Goal: Transaction & Acquisition: Purchase product/service

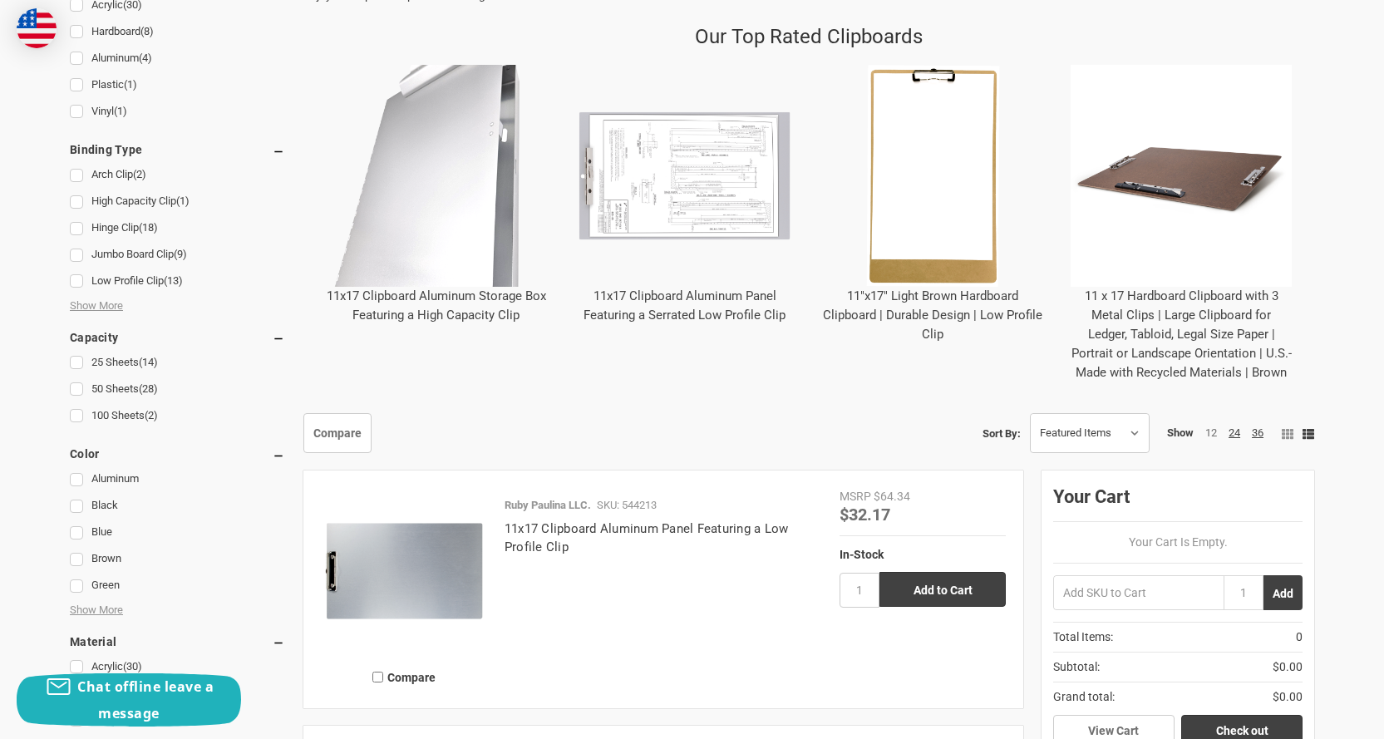
scroll to position [748, 0]
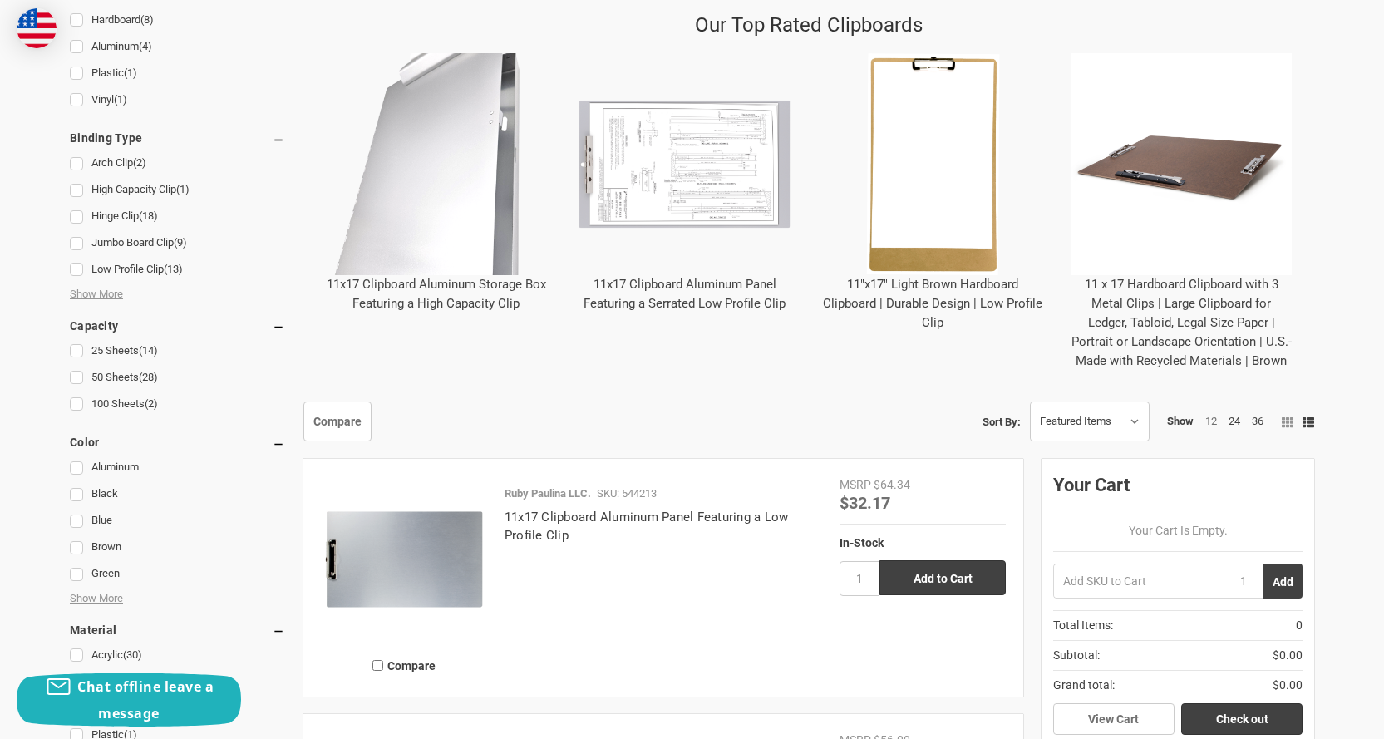
click at [1189, 152] on img "11 x 17 Hardboard Clipboard with 3 Metal Clips | Large Clipboard for Ledger, Ta…" at bounding box center [1181, 164] width 222 height 222
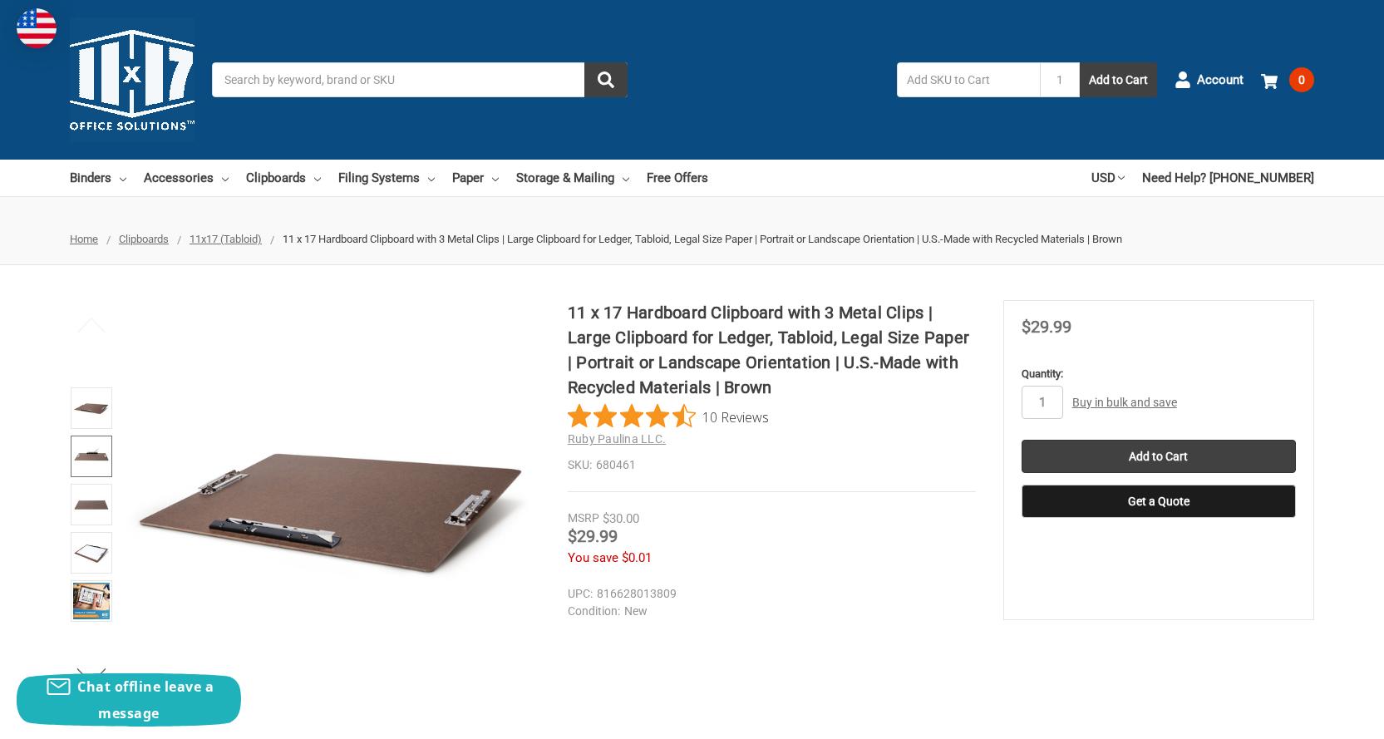
click at [87, 455] on img at bounding box center [91, 456] width 37 height 37
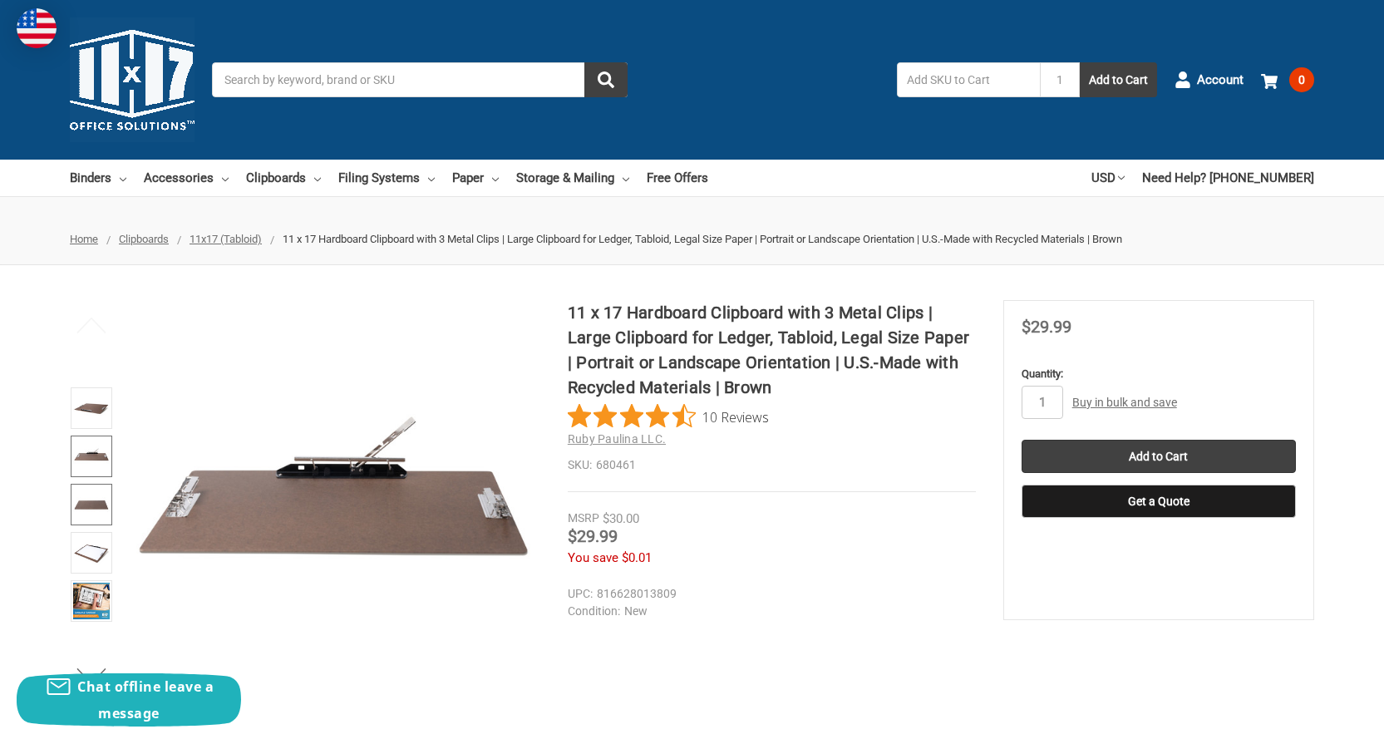
click at [91, 501] on img at bounding box center [91, 504] width 37 height 37
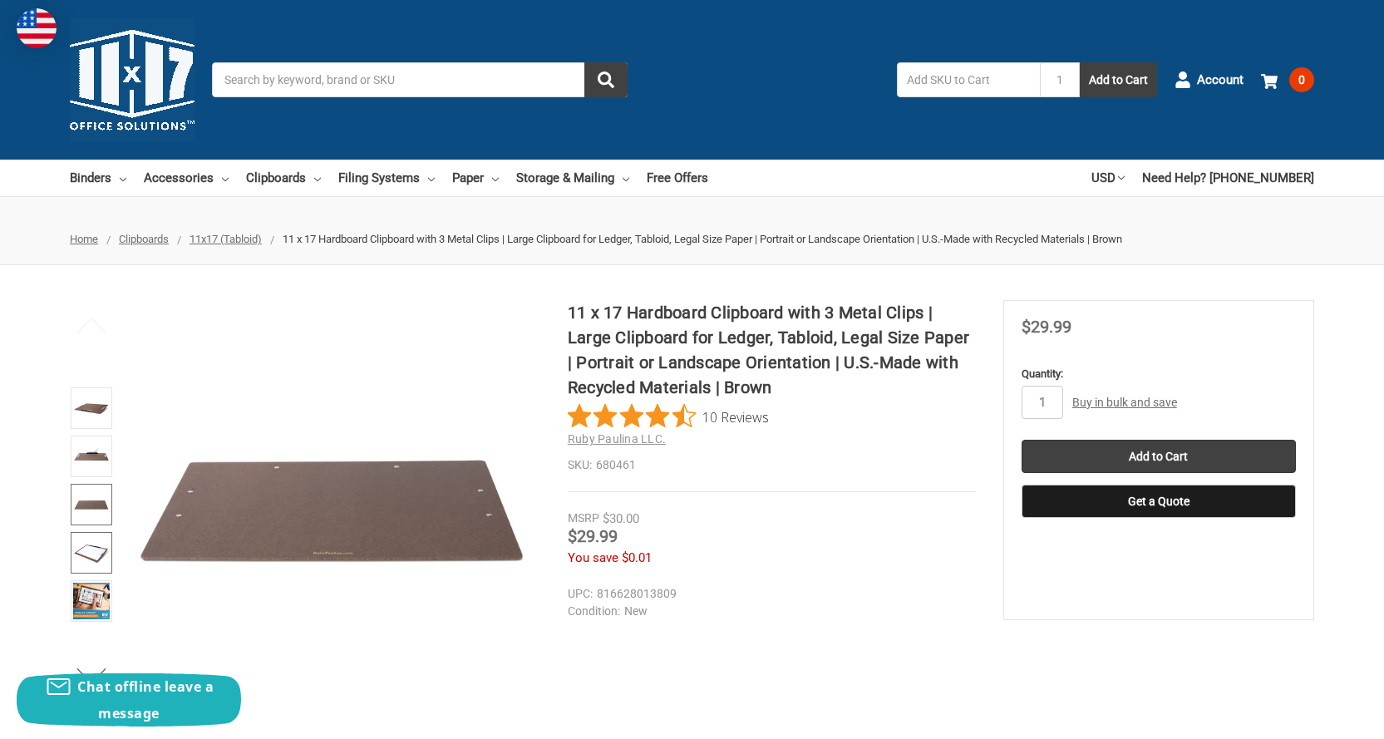
click at [91, 550] on img at bounding box center [91, 552] width 37 height 37
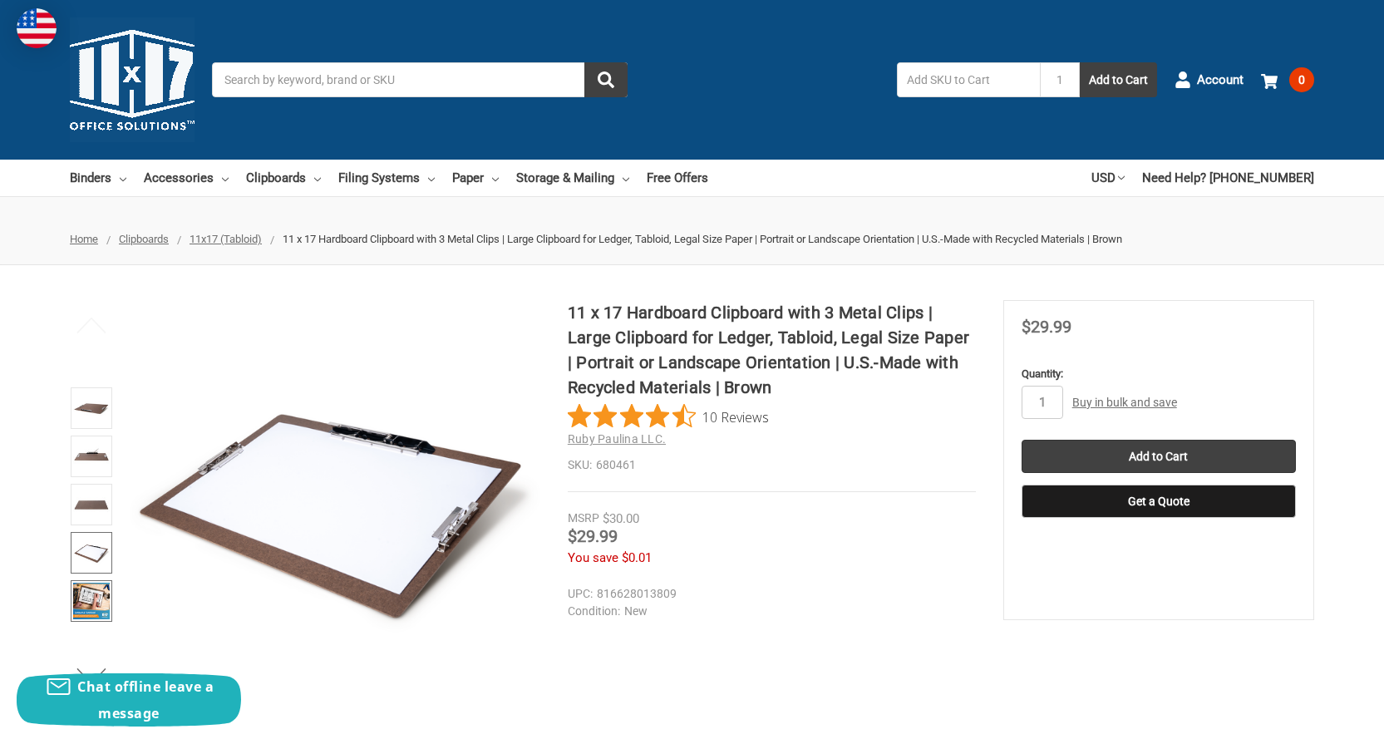
click at [87, 596] on img at bounding box center [91, 601] width 37 height 37
